Goal: Register for event/course

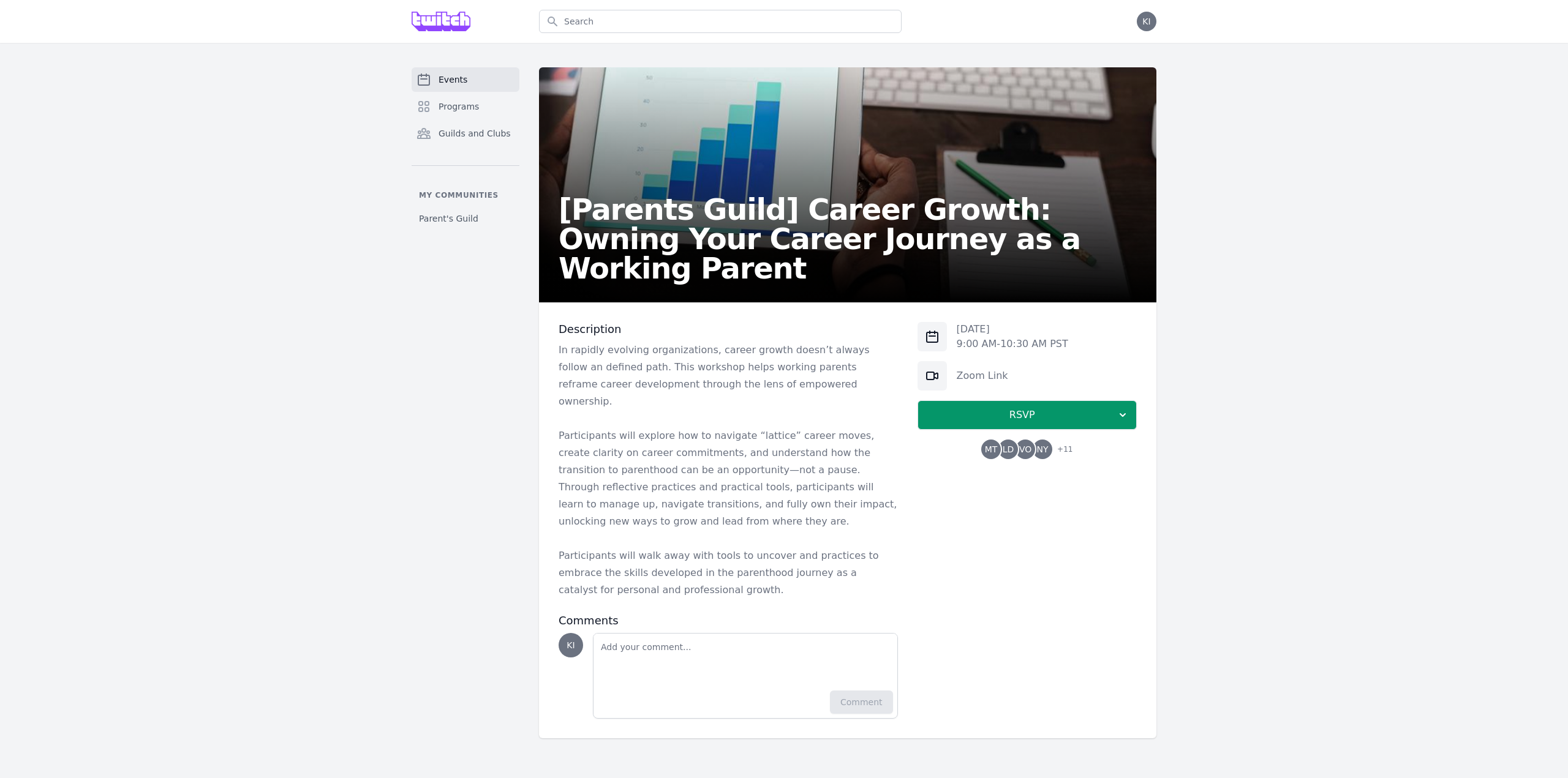
click at [460, 81] on span "Events" at bounding box center [452, 79] width 29 height 12
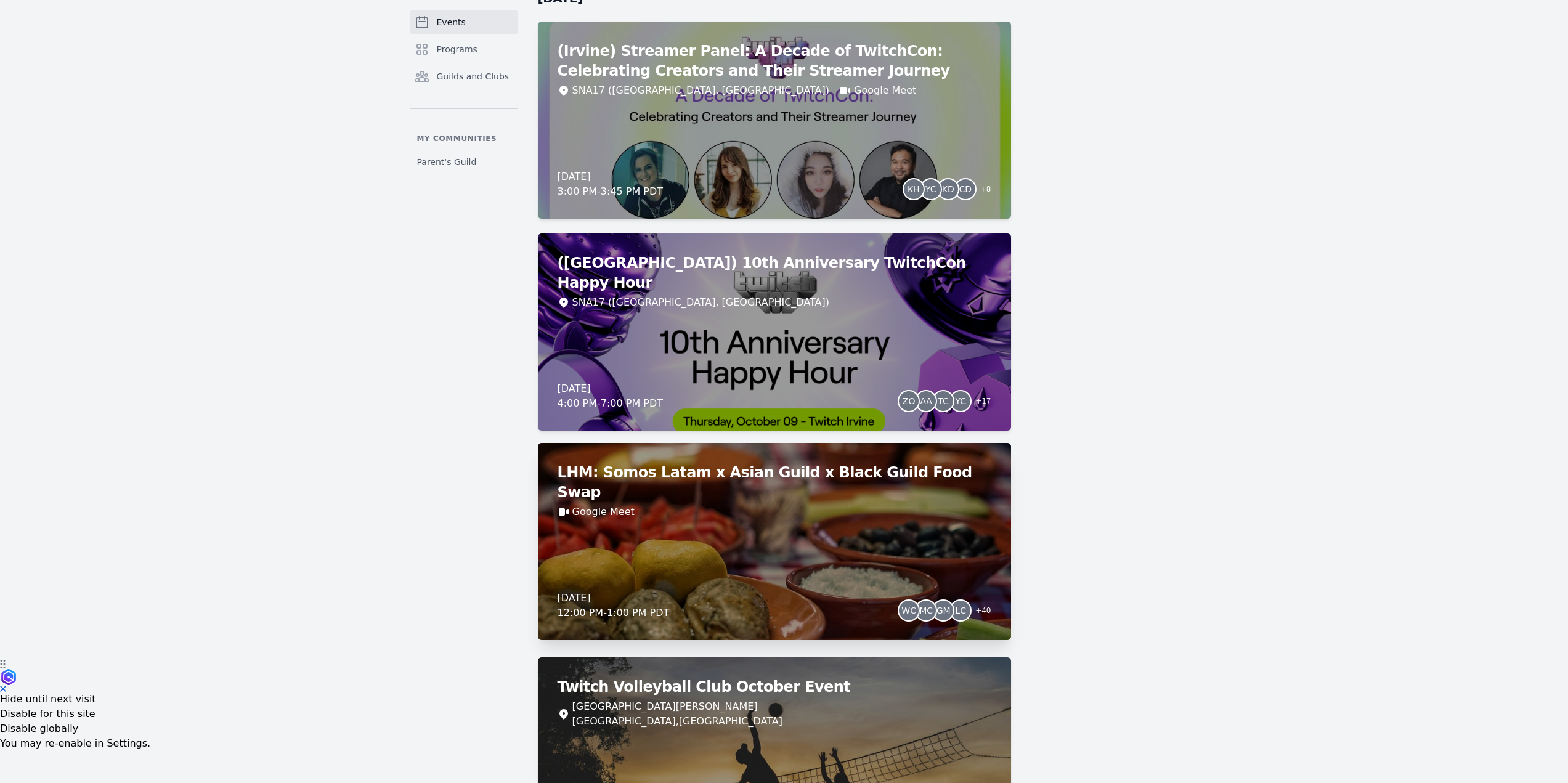
scroll to position [82, 0]
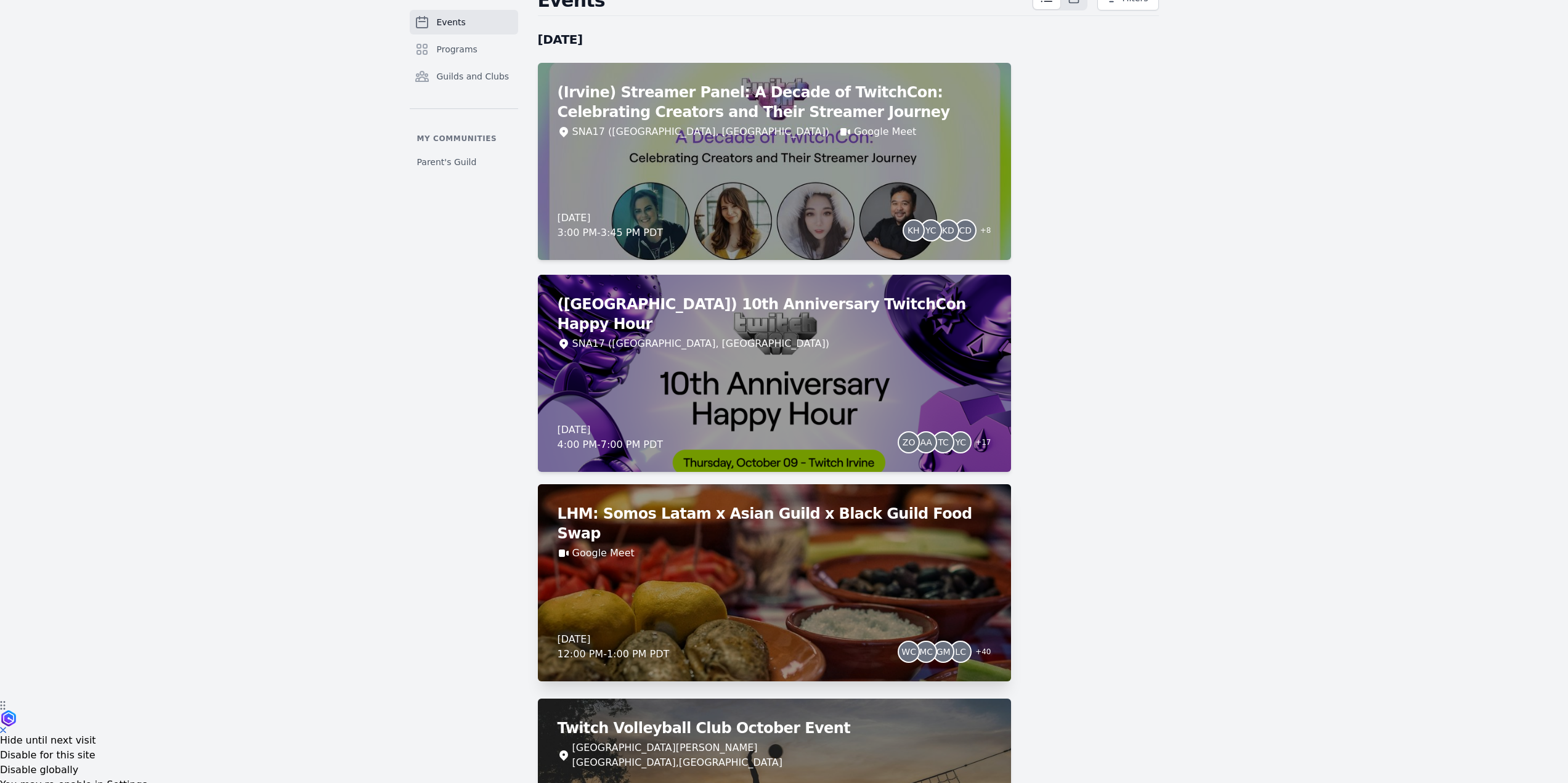
click at [632, 548] on div "LHM: Somos Latam x Asian Guild x Black Guild Food Swap Google Meet [DATE] 12:00…" at bounding box center [774, 583] width 473 height 197
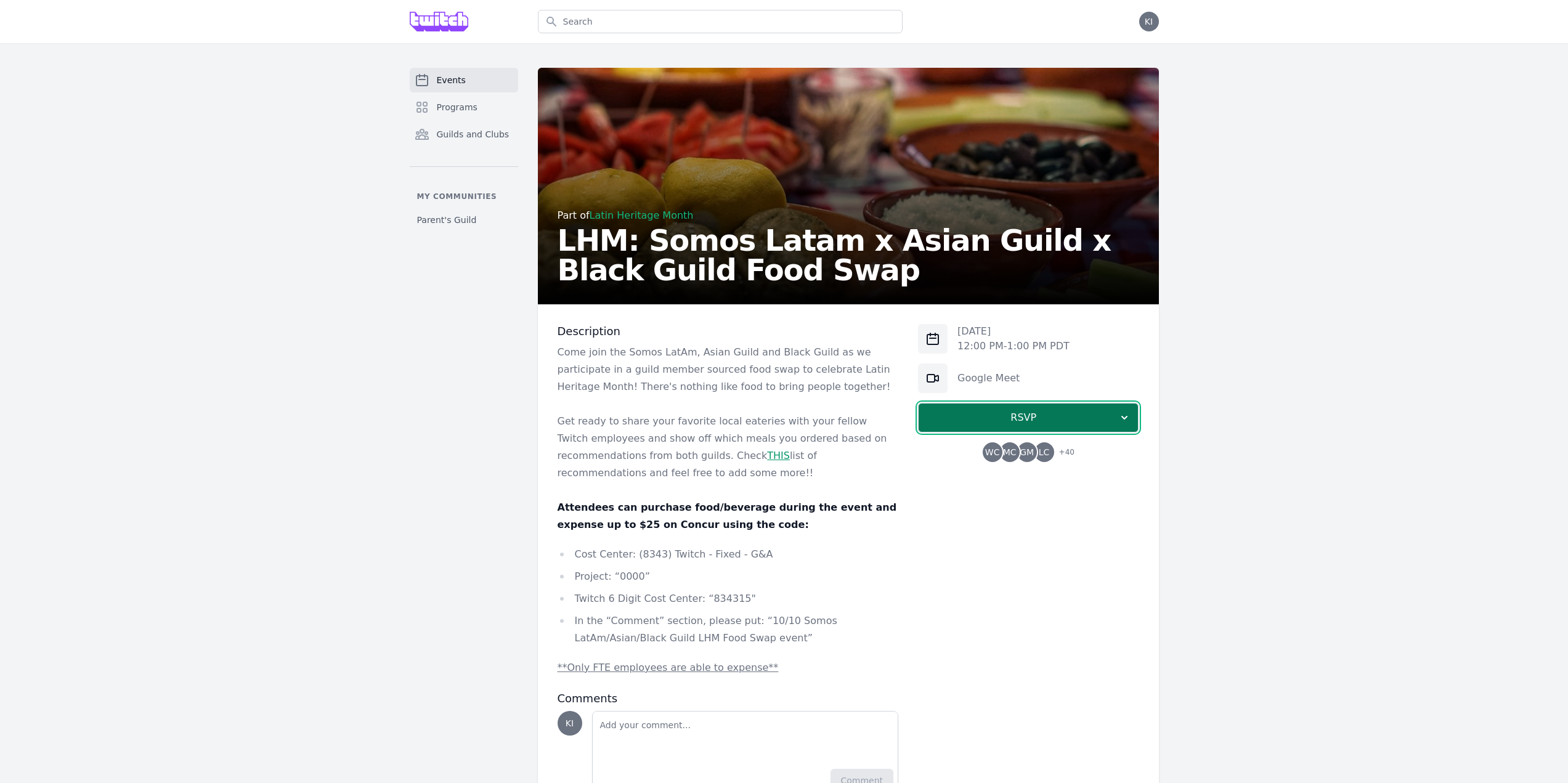
click at [935, 415] on span "RSVP" at bounding box center [1024, 417] width 190 height 15
click at [1011, 451] on link "I'm going" at bounding box center [1028, 451] width 221 height 23
